Goal: Find contact information: Find contact information

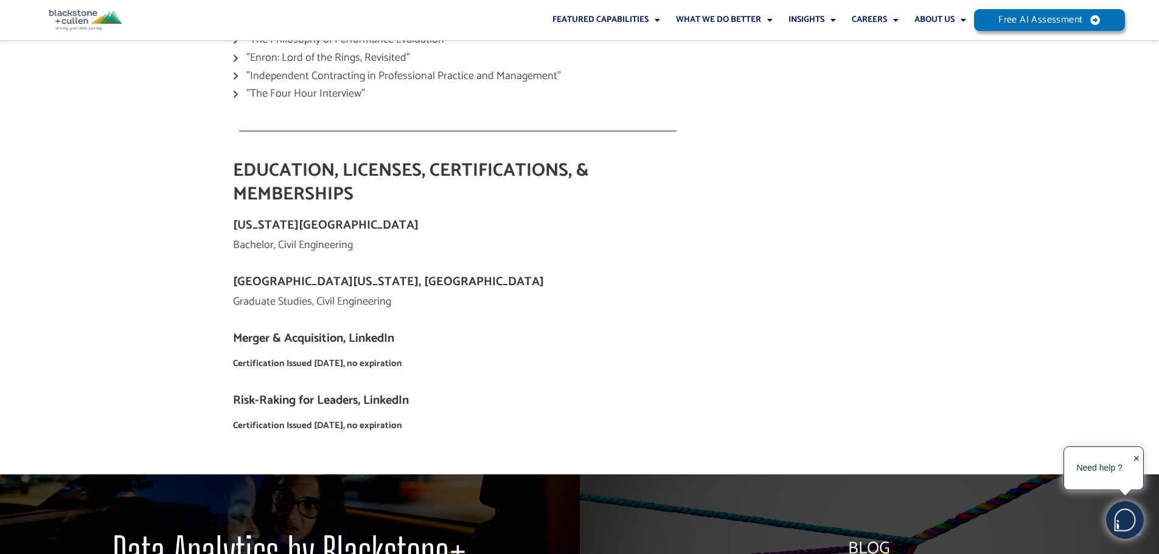
scroll to position [1461, 0]
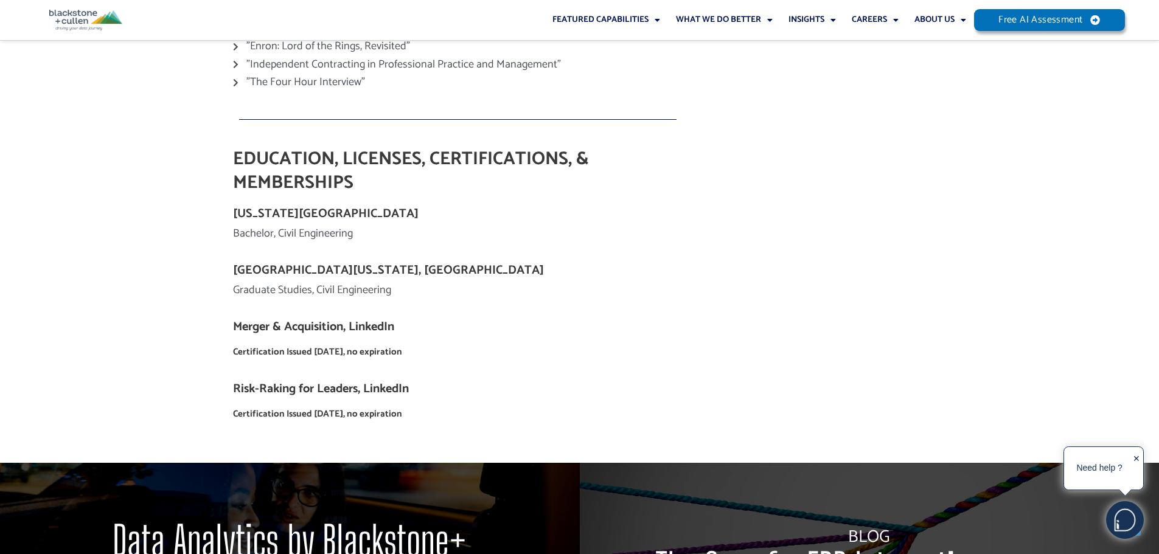
click at [362, 320] on h4 "Merger & Acquisition, LinkedIn" at bounding box center [458, 327] width 450 height 15
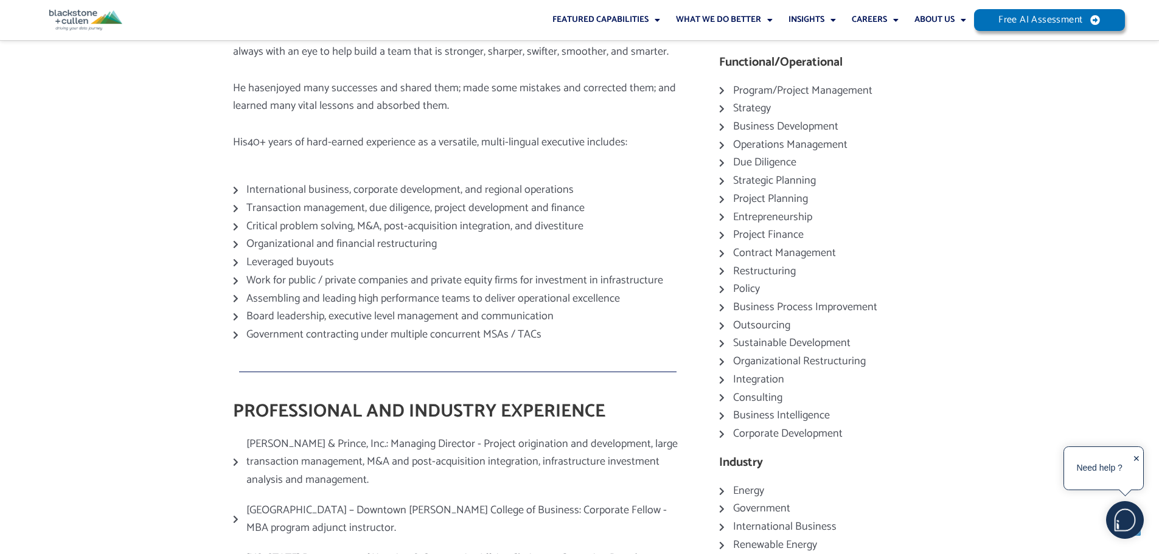
scroll to position [0, 0]
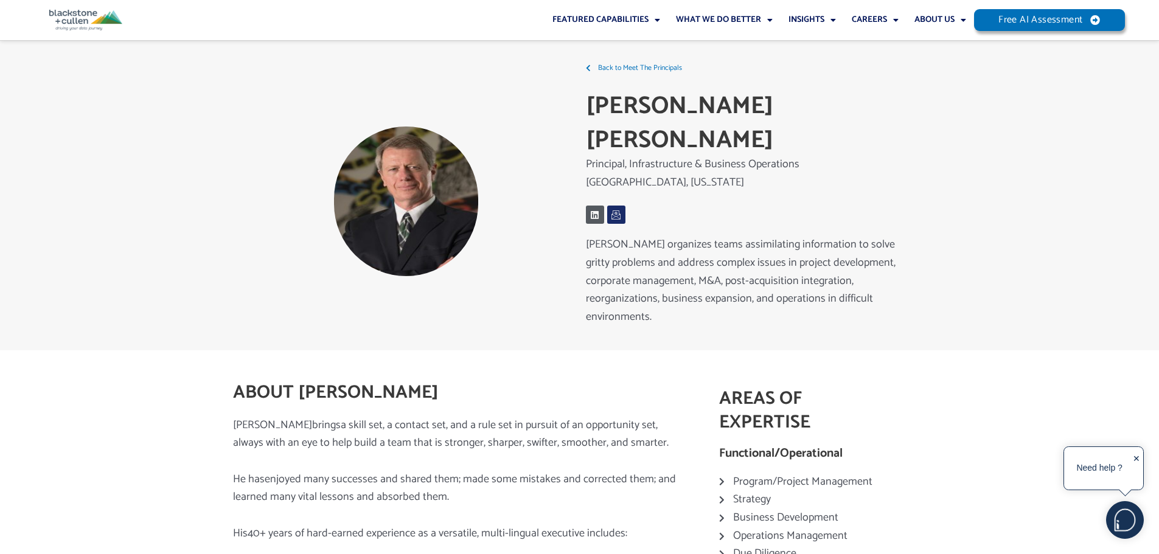
click at [616, 211] on icon at bounding box center [617, 216] width 10 height 10
drag, startPoint x: 629, startPoint y: 127, endPoint x: 829, endPoint y: 129, distance: 200.2
click at [829, 129] on div "Back to Meet The Principals J. [PERSON_NAME] Principal, Infrastructure & Busine…" at bounding box center [753, 202] width 347 height 298
copy p "Infrastructure & Business Operations"
click at [609, 183] on p "[GEOGRAPHIC_DATA], [US_STATE]" at bounding box center [753, 183] width 335 height 1
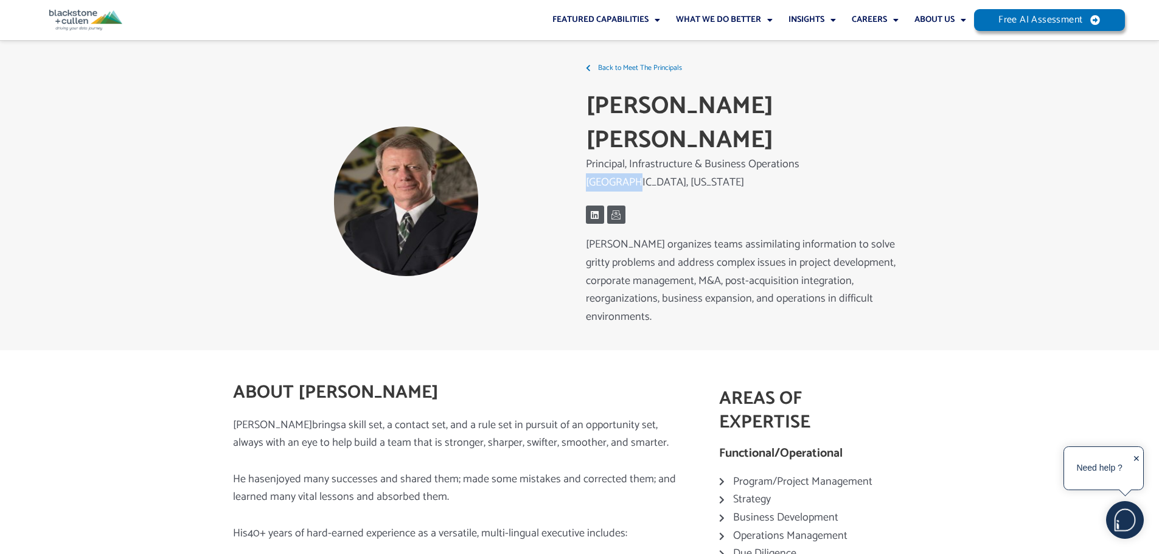
click at [609, 183] on p "[GEOGRAPHIC_DATA], [US_STATE]" at bounding box center [753, 183] width 335 height 1
copy p "[PERSON_NAME]"
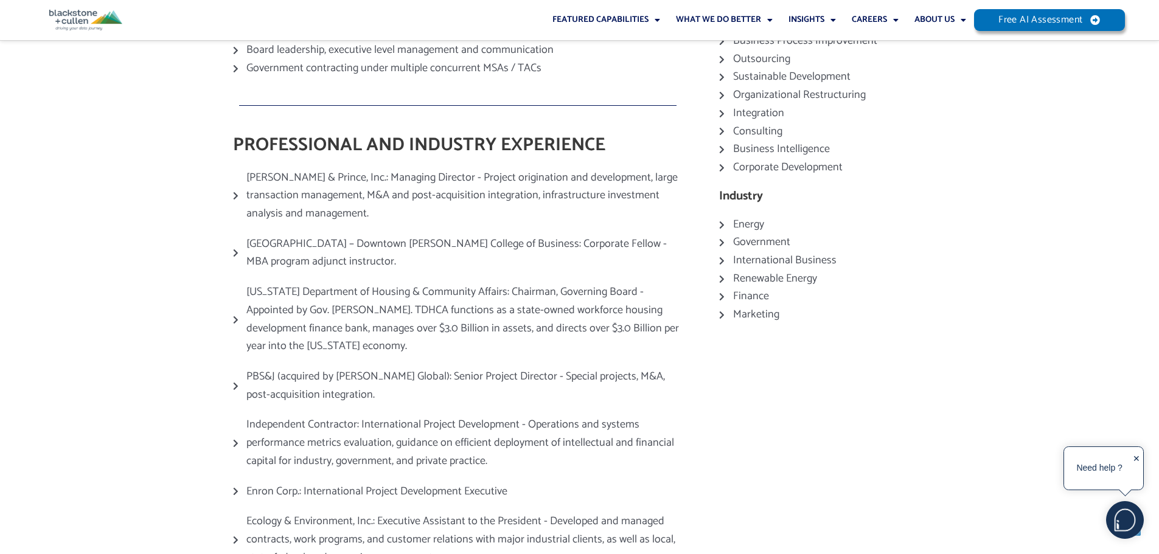
scroll to position [669, 0]
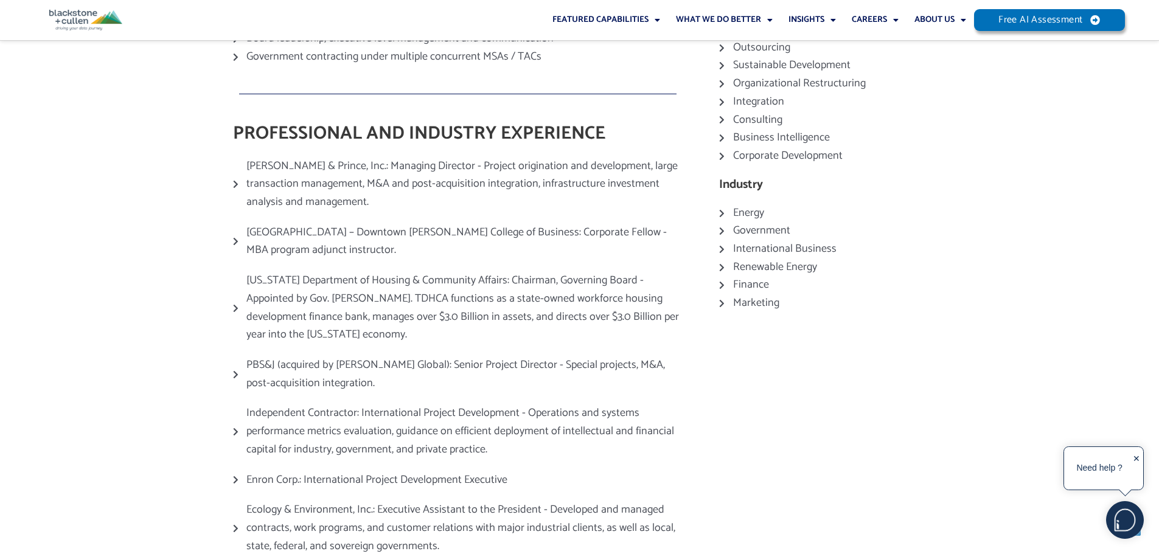
drag, startPoint x: 652, startPoint y: 178, endPoint x: 368, endPoint y: 197, distance: 285.4
click at [368, 224] on span "[GEOGRAPHIC_DATA] – Downtown [PERSON_NAME] College of Business: Corporate Fello…" at bounding box center [462, 242] width 439 height 36
copy span "MBA program adjunct instructor"
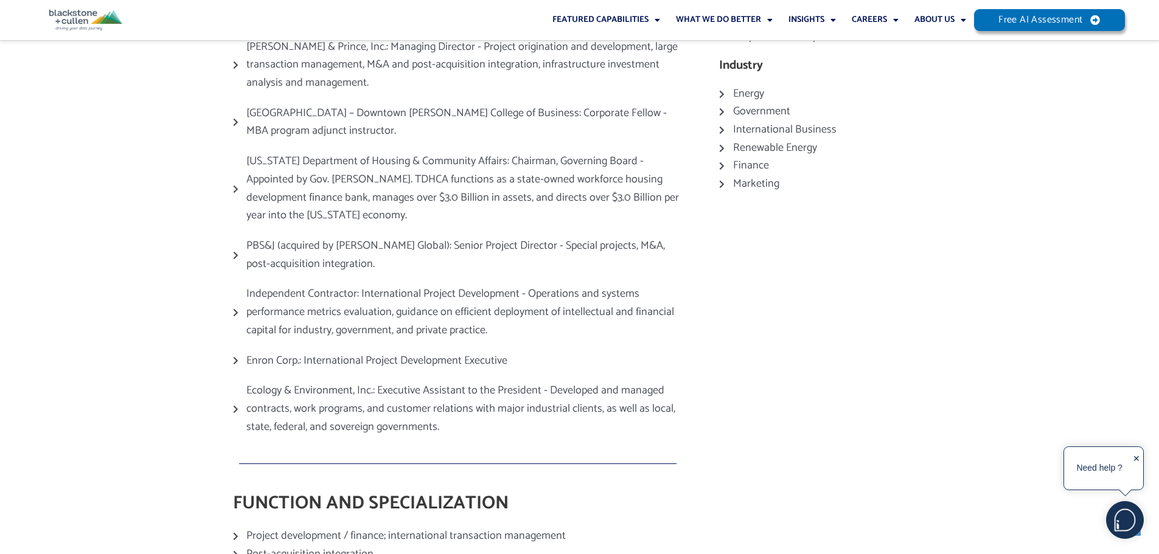
scroll to position [791, 0]
drag, startPoint x: 247, startPoint y: 188, endPoint x: 276, endPoint y: 190, distance: 28.7
click at [276, 235] on span "PBS&J (acquired by [PERSON_NAME] Global): Senior Project Director - Special pro…" at bounding box center [462, 253] width 439 height 36
copy span "PBS&J"
drag, startPoint x: 511, startPoint y: 184, endPoint x: 609, endPoint y: 192, distance: 98.3
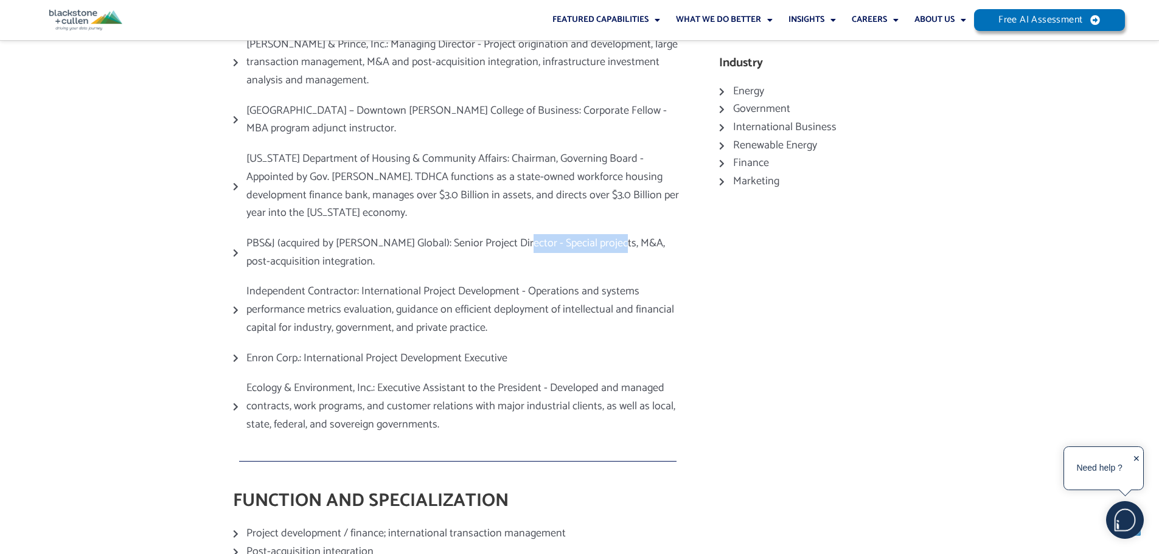
click at [609, 235] on span "PBS&J (acquired by [PERSON_NAME] Global): Senior Project Director - Special pro…" at bounding box center [462, 253] width 439 height 36
copy span "Special projects, M&A"
drag, startPoint x: 295, startPoint y: 304, endPoint x: 248, endPoint y: 304, distance: 46.9
click at [248, 350] on span "Enron Corp.: International Project Development Executive" at bounding box center [375, 359] width 264 height 18
copy span "Enron Corp"
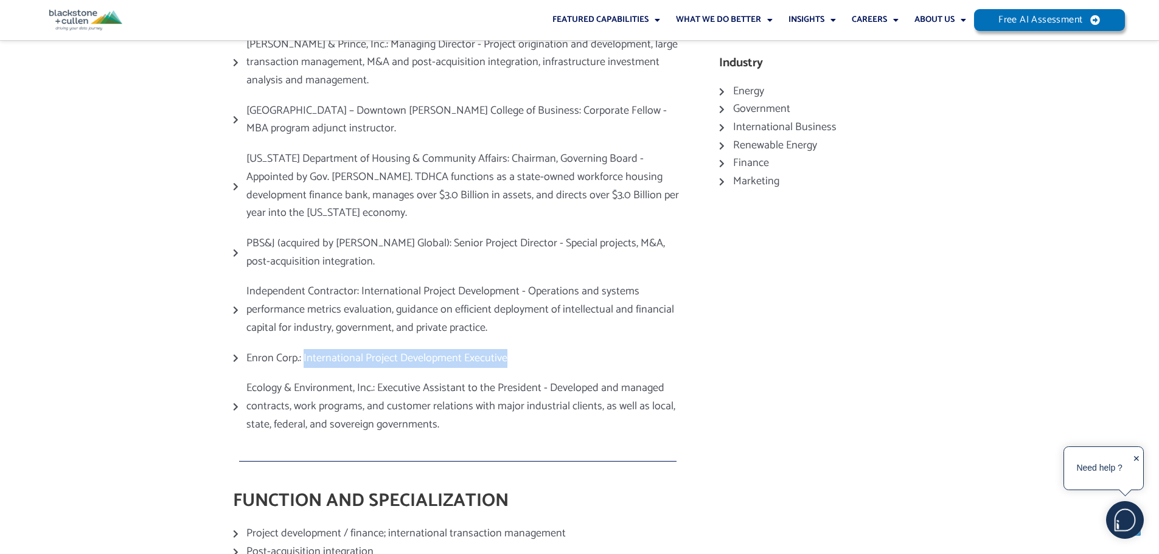
drag, startPoint x: 304, startPoint y: 307, endPoint x: 514, endPoint y: 309, distance: 210.0
click at [514, 350] on li "Enron Corp.: International Project Development Executive" at bounding box center [458, 362] width 450 height 24
copy span "International Project Development Executive"
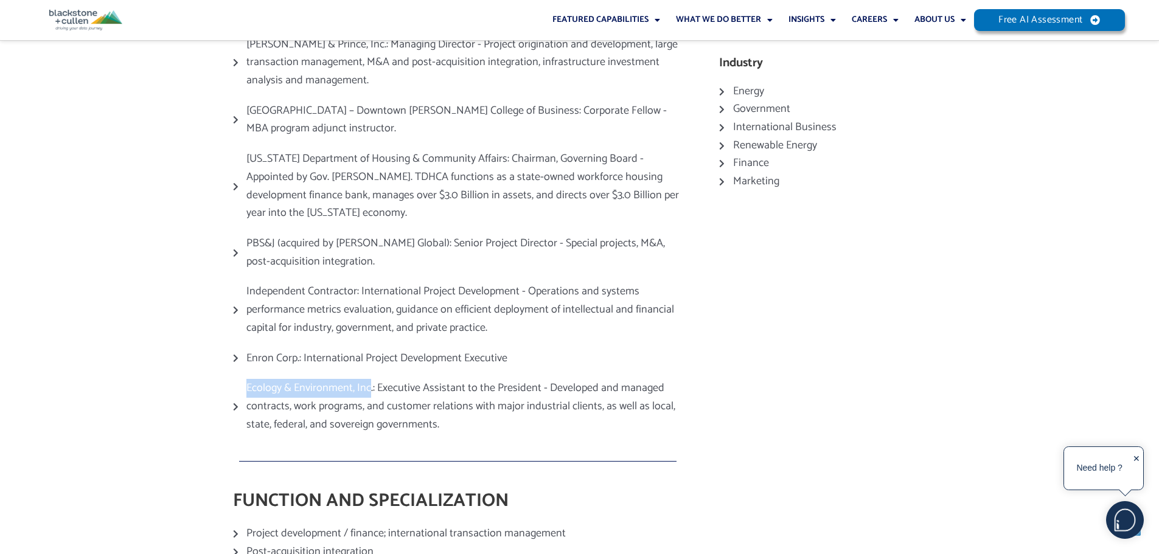
drag, startPoint x: 246, startPoint y: 329, endPoint x: 369, endPoint y: 334, distance: 122.4
click at [369, 380] on span "Ecology & Environment, Inc.: Executive Assistant to the President - Developed a…" at bounding box center [462, 407] width 439 height 54
copy span "Ecology & Environment, Inc"
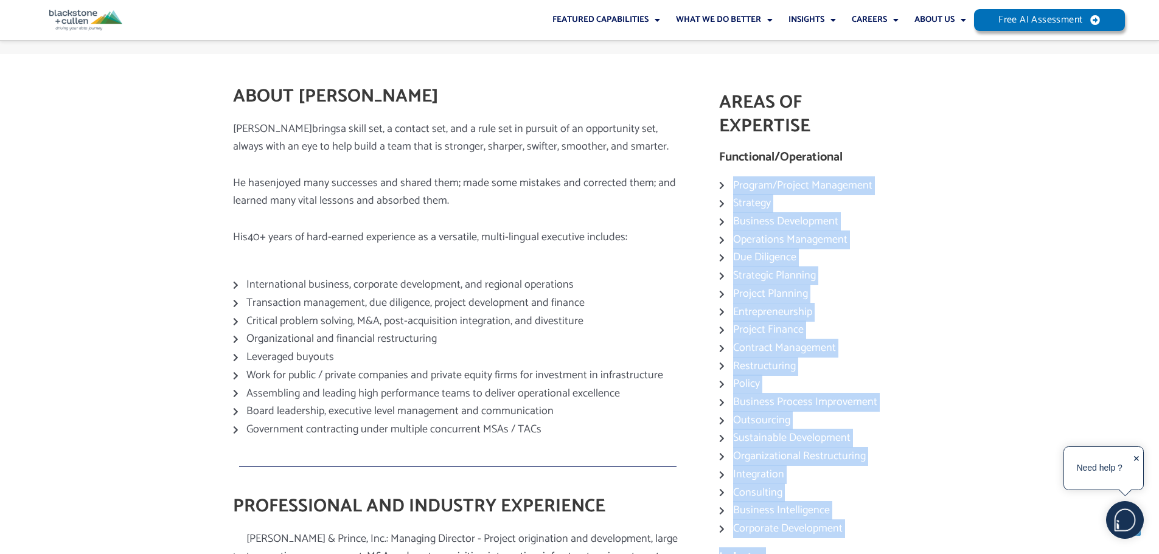
scroll to position [323, 0]
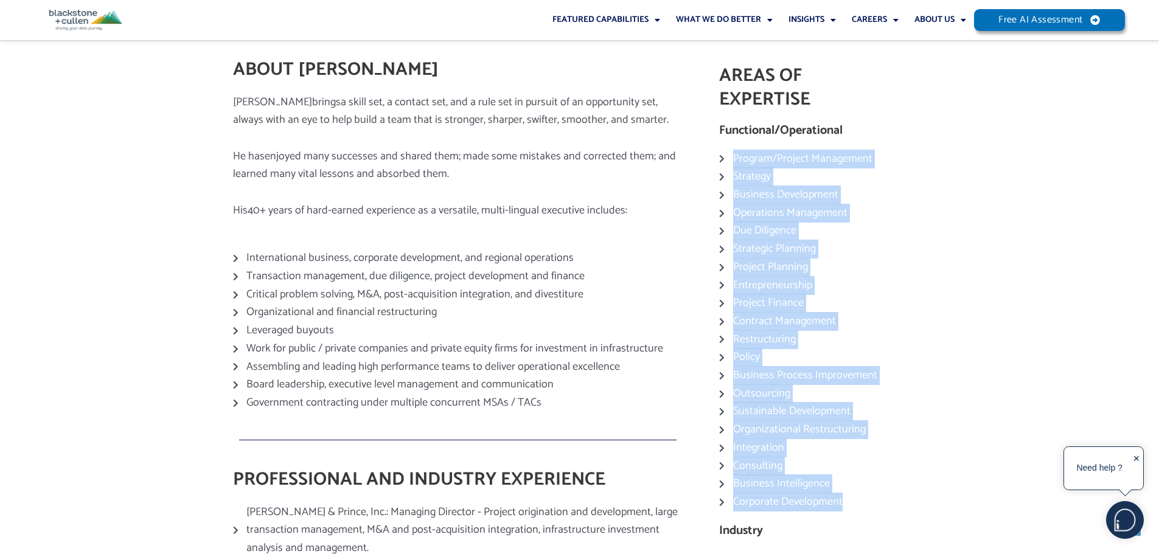
drag, startPoint x: 730, startPoint y: 183, endPoint x: 854, endPoint y: 453, distance: 296.8
click at [854, 453] on ul "Program/Project Management Strategy Business Development Operations Management …" at bounding box center [804, 330] width 171 height 361
copy ul "Program/Project Management Strategy Business Development Operations Management …"
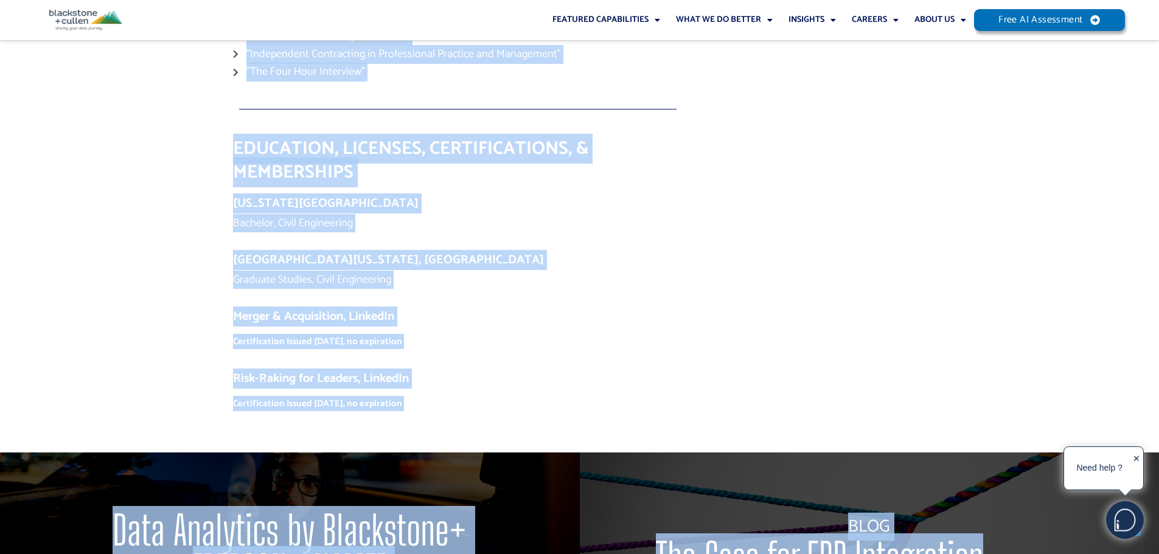
scroll to position [1791, 0]
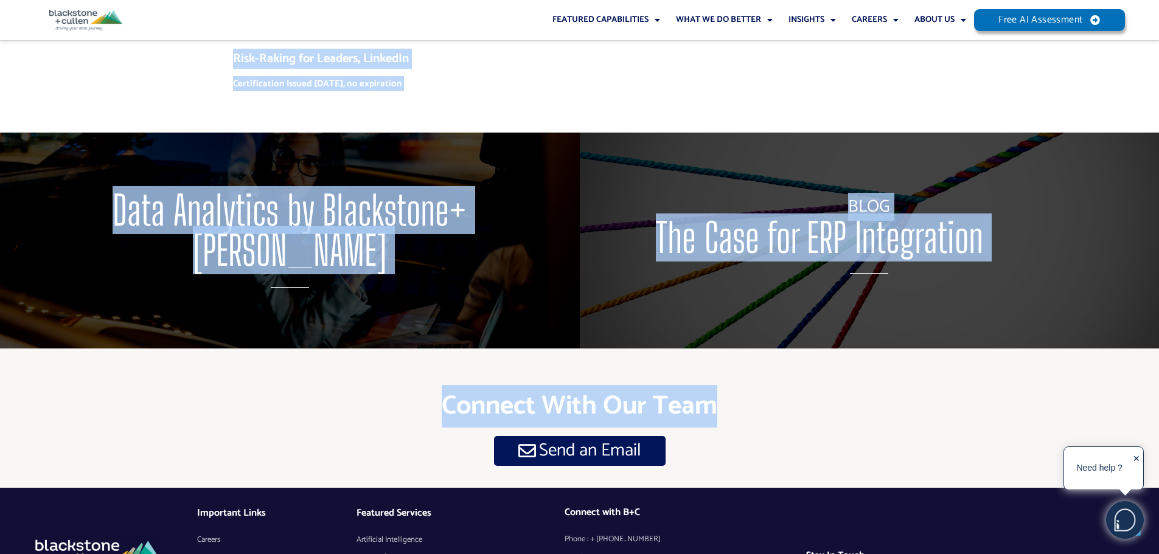
drag, startPoint x: 561, startPoint y: 57, endPoint x: 809, endPoint y: 273, distance: 329.5
copy div "Lore ip Dolo Sit Ametconsec A. Elit Sedd Eiusmodte, Incididuntutla & Etdolore M…"
